Goal: Communication & Community: Participate in discussion

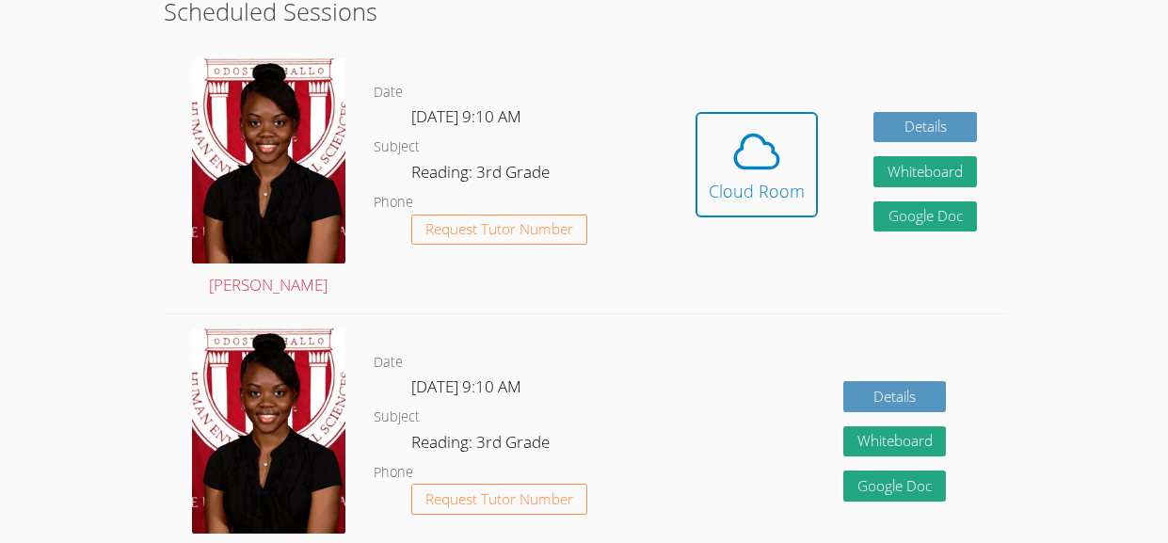
scroll to position [338, 0]
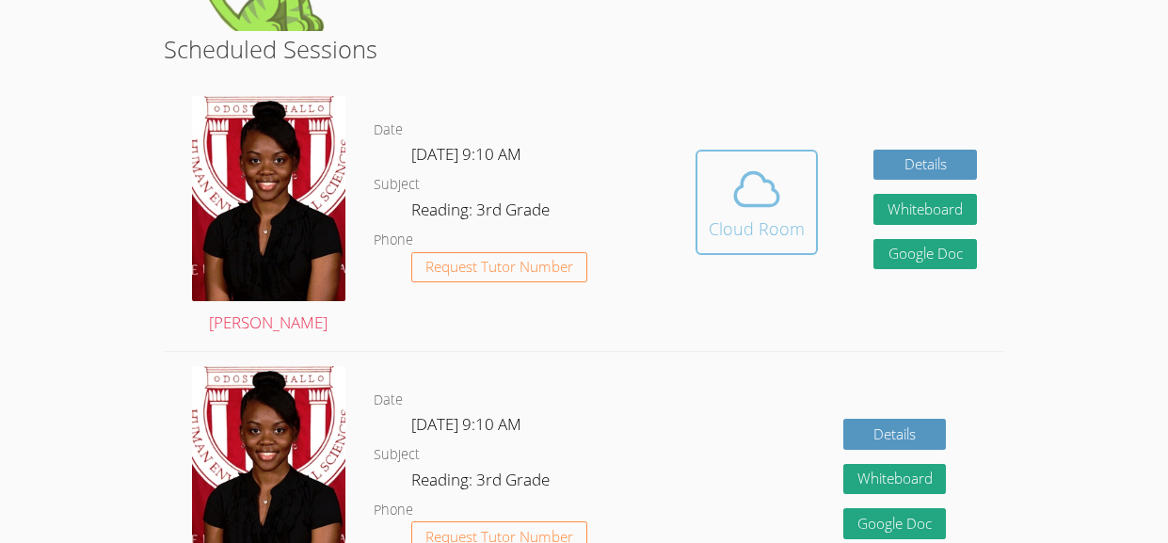
click at [778, 229] on div "Cloud Room" at bounding box center [757, 229] width 96 height 26
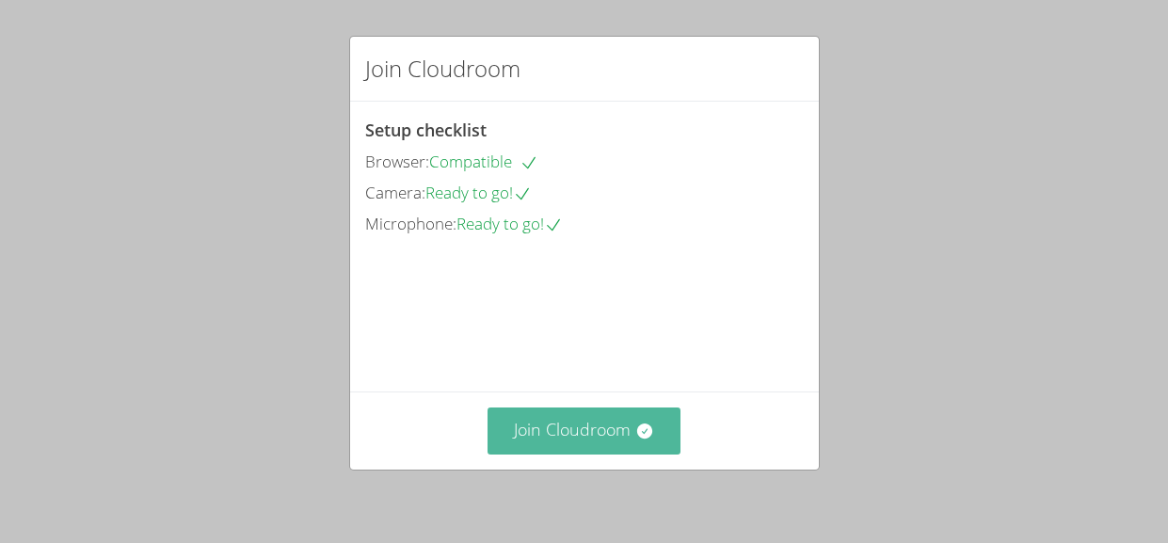
click at [583, 449] on button "Join Cloudroom" at bounding box center [584, 431] width 193 height 46
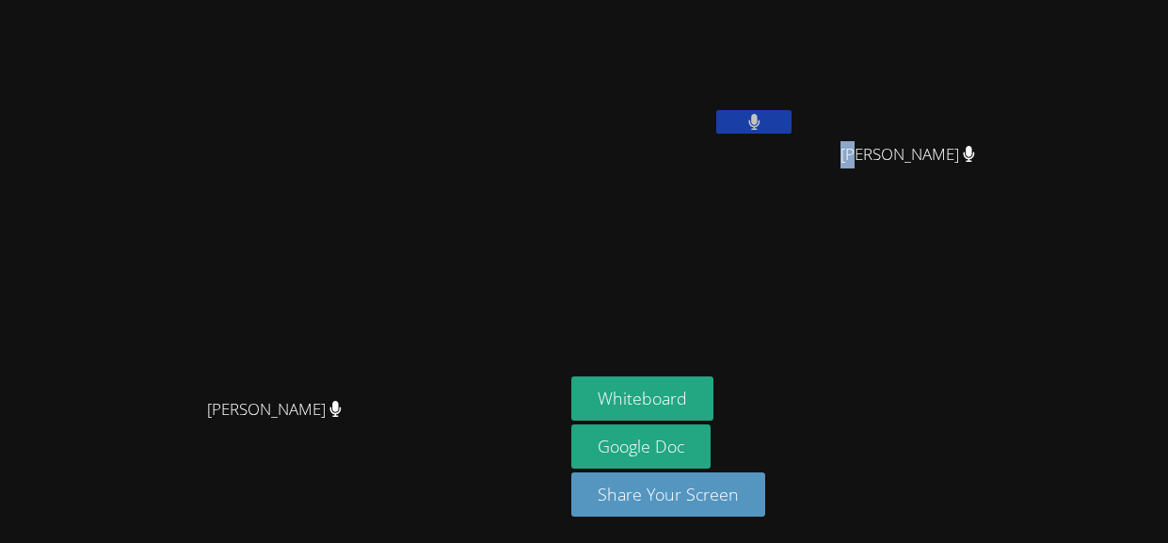
drag, startPoint x: 967, startPoint y: 154, endPoint x: 978, endPoint y: 156, distance: 11.5
click at [975, 156] on span "[PERSON_NAME]" at bounding box center [907, 154] width 135 height 27
click at [970, 162] on span "[PERSON_NAME]" at bounding box center [907, 154] width 135 height 27
click at [713, 399] on button "Whiteboard" at bounding box center [642, 398] width 142 height 44
drag, startPoint x: 969, startPoint y: 152, endPoint x: 959, endPoint y: 155, distance: 10.7
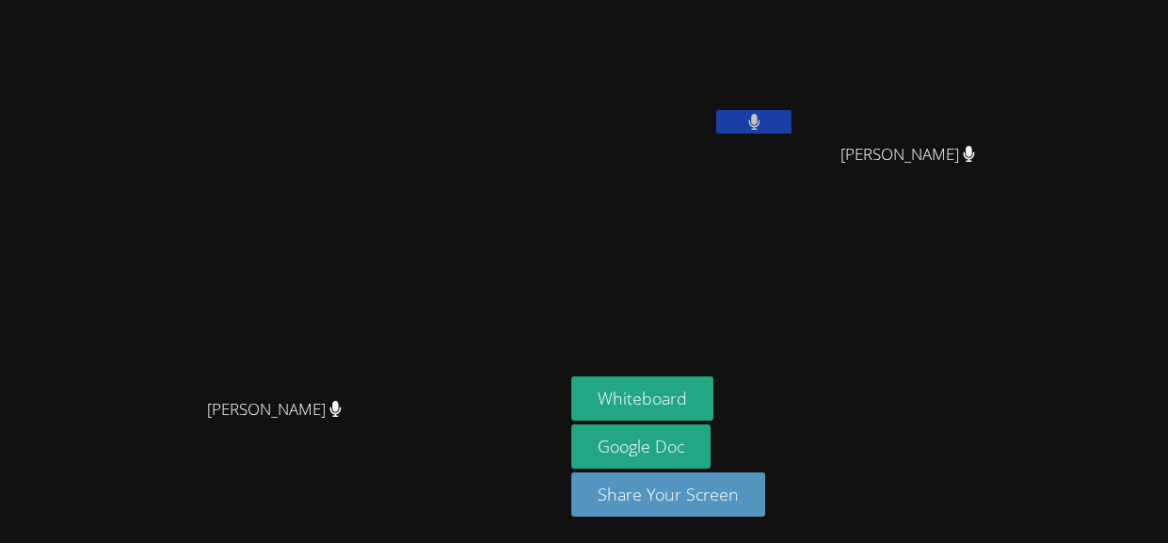
click at [959, 155] on div "[PERSON_NAME]" at bounding box center [915, 171] width 224 height 75
drag, startPoint x: 967, startPoint y: 152, endPoint x: 1163, endPoint y: 148, distance: 196.8
click at [1034, 148] on aside "[PERSON_NAME] [PERSON_NAME] Maya [PERSON_NAME] Maya Whiteboard Google Doc Share…" at bounding box center [799, 271] width 471 height 543
click at [795, 160] on div "[PERSON_NAME]" at bounding box center [683, 108] width 224 height 201
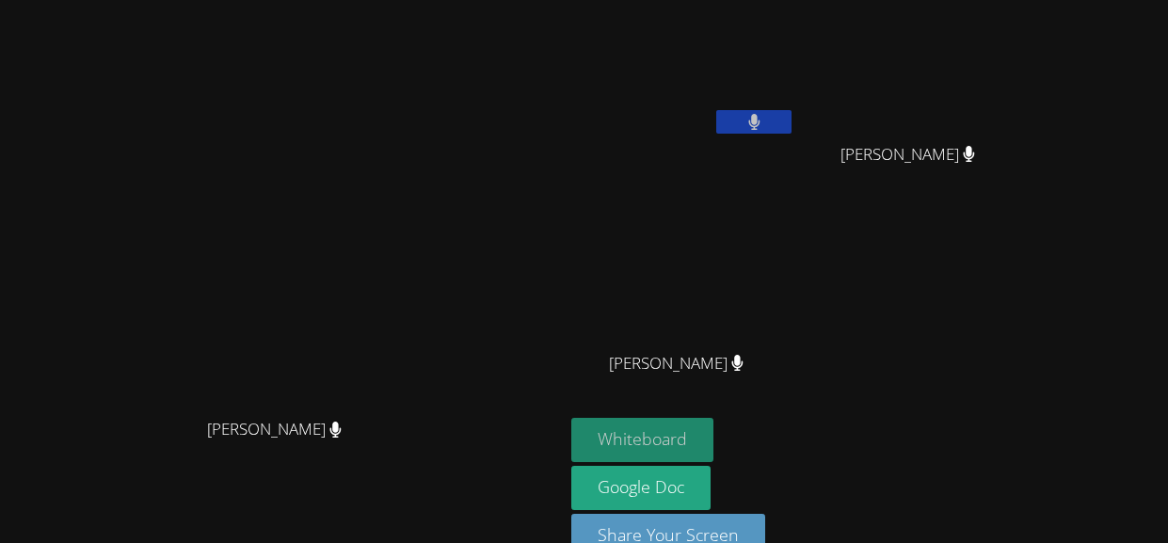
click at [713, 449] on button "Whiteboard" at bounding box center [642, 440] width 142 height 44
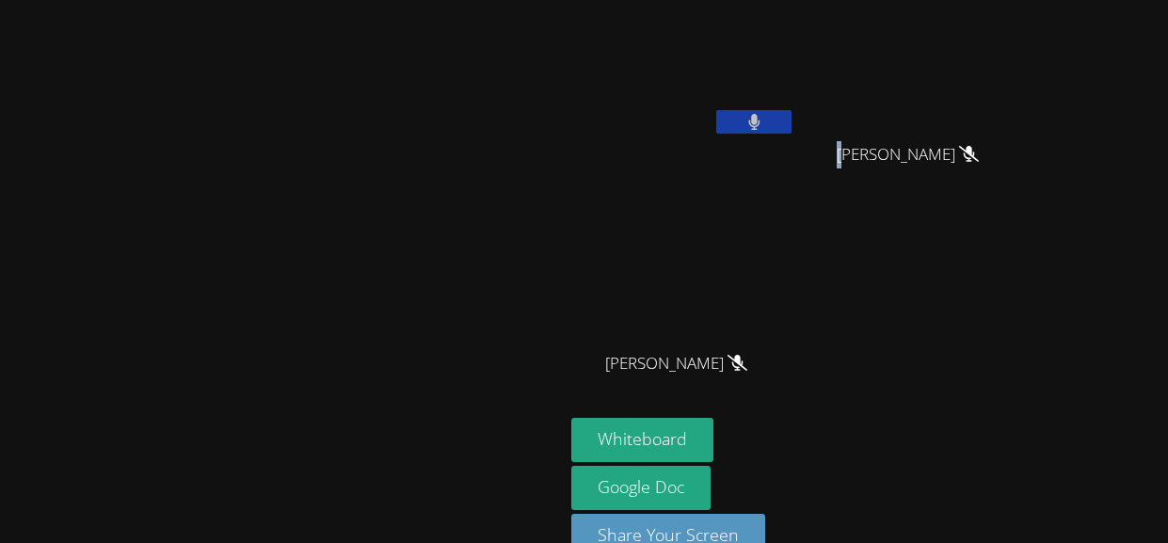
drag, startPoint x: 962, startPoint y: 154, endPoint x: 972, endPoint y: 154, distance: 10.4
click at [972, 154] on span "[PERSON_NAME]" at bounding box center [908, 154] width 142 height 27
click at [765, 518] on button "Share Your Screen" at bounding box center [668, 536] width 194 height 44
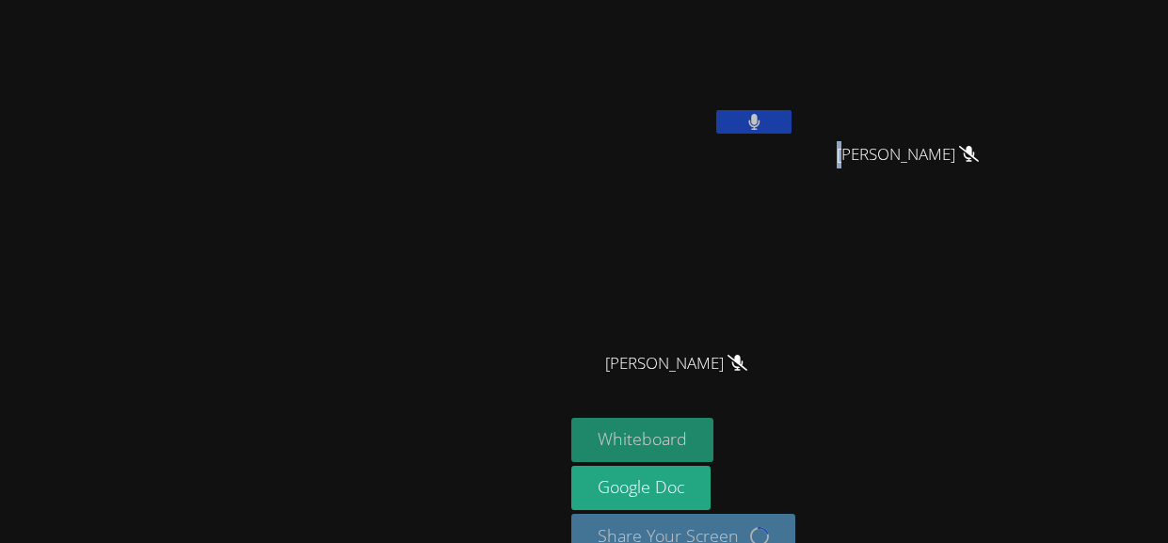
click at [713, 434] on button "Whiteboard" at bounding box center [642, 440] width 142 height 44
click at [713, 421] on button "Whiteboard" at bounding box center [642, 440] width 142 height 44
drag, startPoint x: 700, startPoint y: 146, endPoint x: 896, endPoint y: 150, distance: 195.8
click at [896, 150] on aside "[PERSON_NAME] [PERSON_NAME] Maya [PERSON_NAME] Maya [PERSON_NAME] [PERSON_NAME]…" at bounding box center [799, 293] width 471 height 586
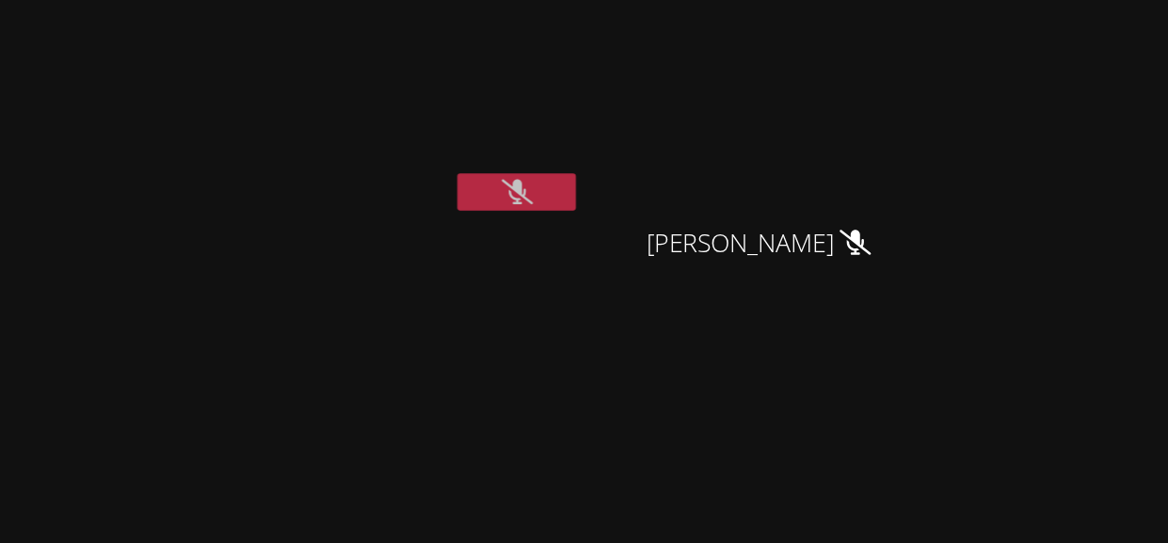
click at [792, 122] on button at bounding box center [753, 122] width 75 height 24
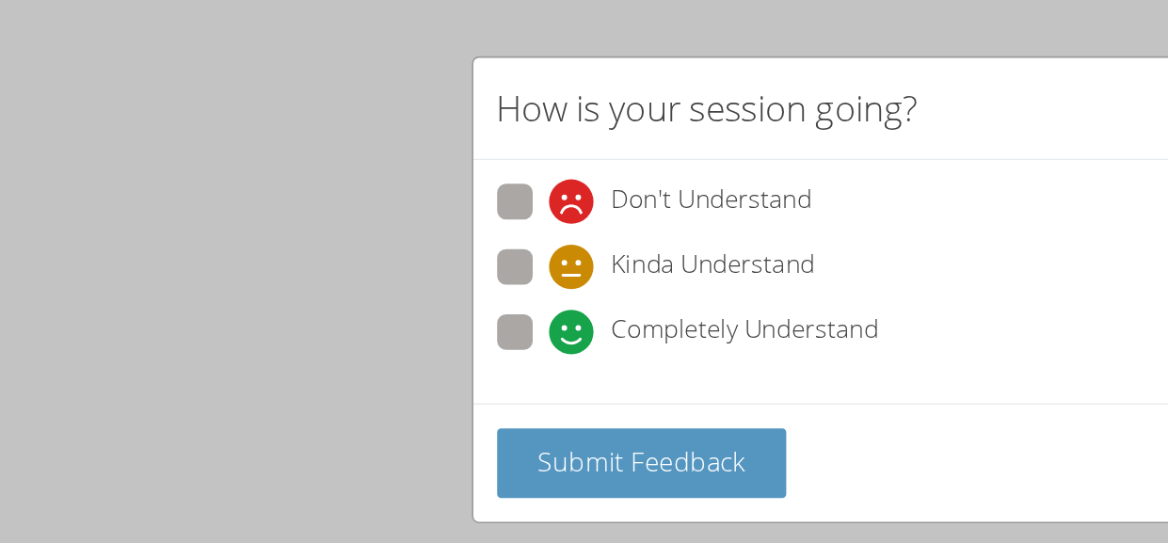
click at [488, 211] on span "Completely Understand" at bounding box center [523, 211] width 170 height 28
click at [414, 211] on input "Completely Understand" at bounding box center [406, 208] width 16 height 16
radio input "true"
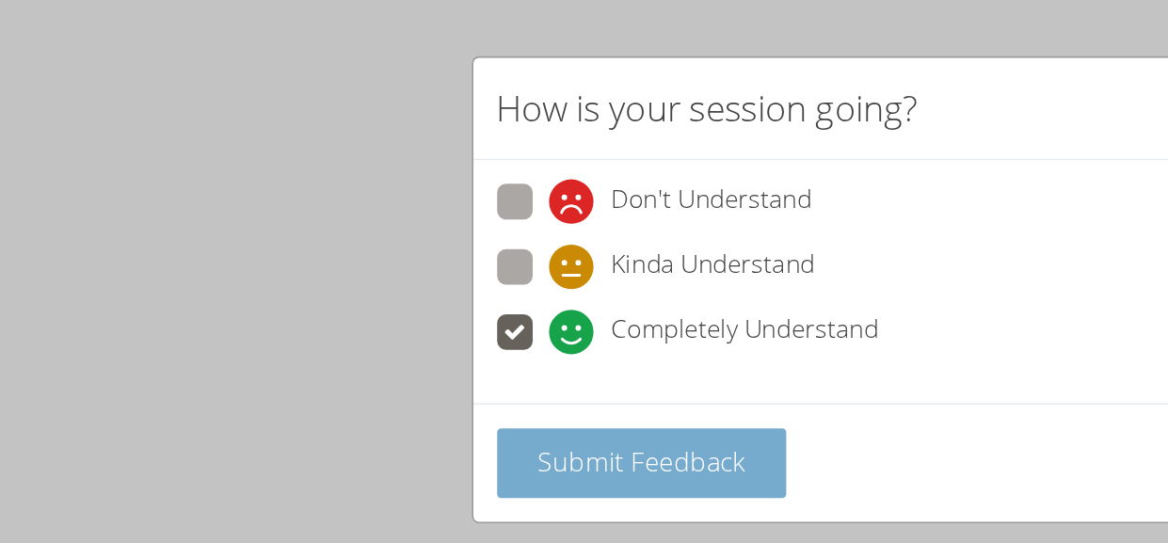
click at [474, 291] on span "Submit Feedback" at bounding box center [457, 292] width 132 height 23
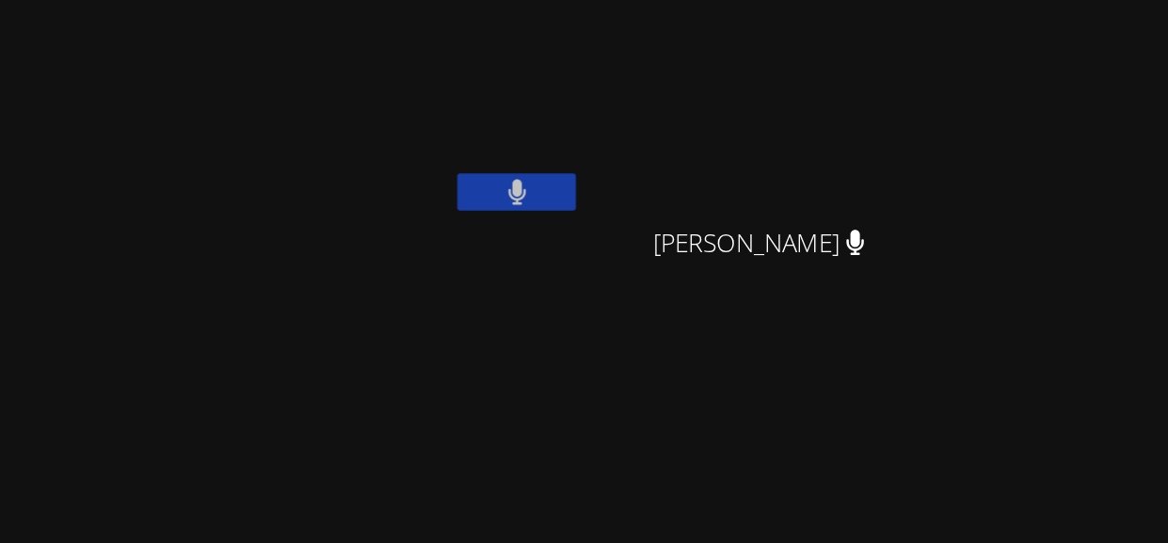
drag, startPoint x: 417, startPoint y: 302, endPoint x: 868, endPoint y: 304, distance: 450.8
click at [760, 99] on video at bounding box center [683, 71] width 224 height 126
